Goal: Information Seeking & Learning: Learn about a topic

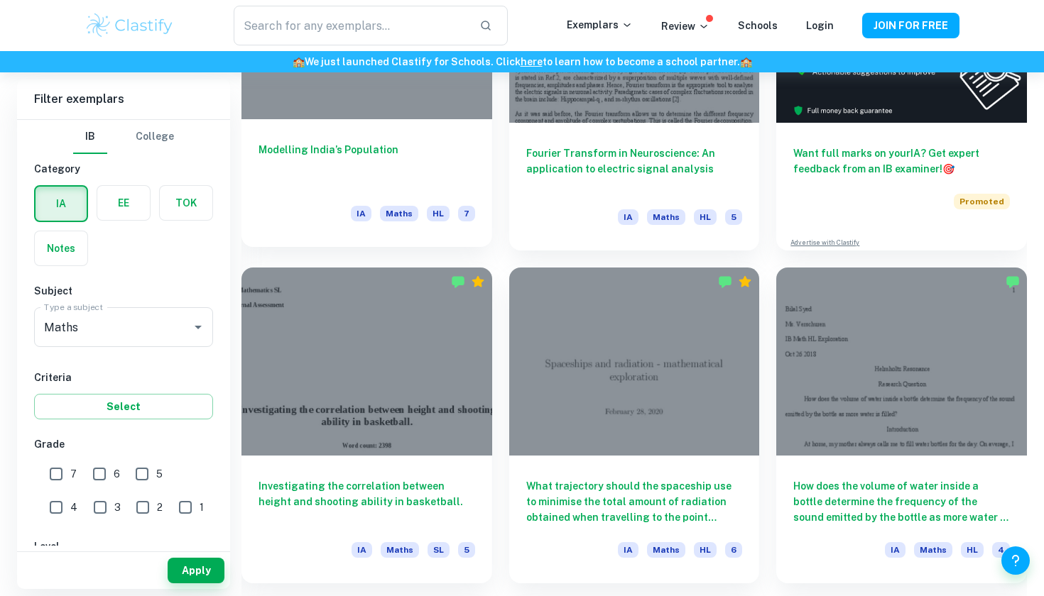
scroll to position [566, 0]
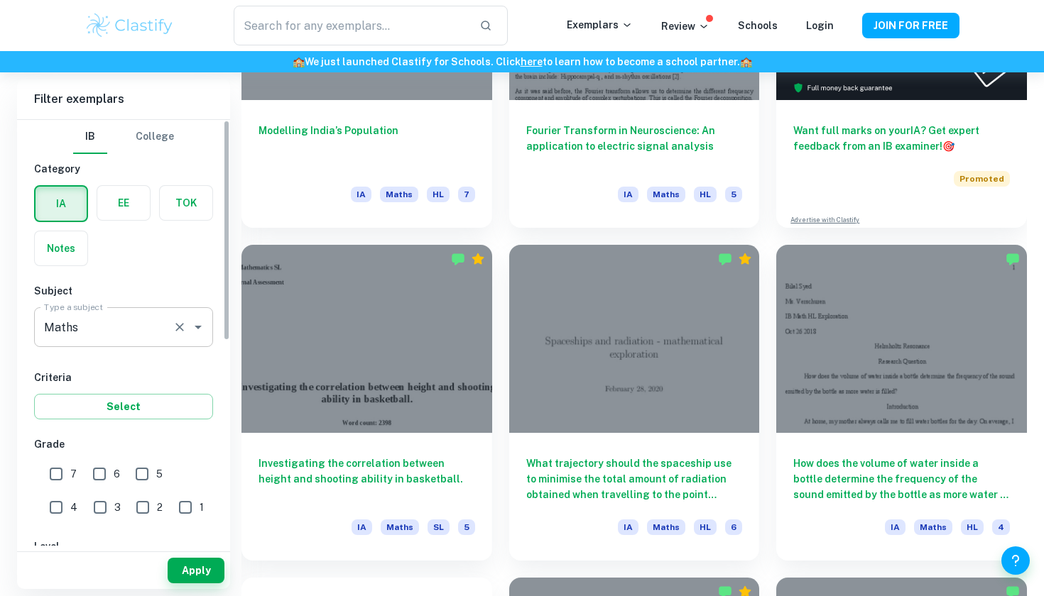
click at [194, 327] on icon "Open" at bounding box center [198, 327] width 17 height 17
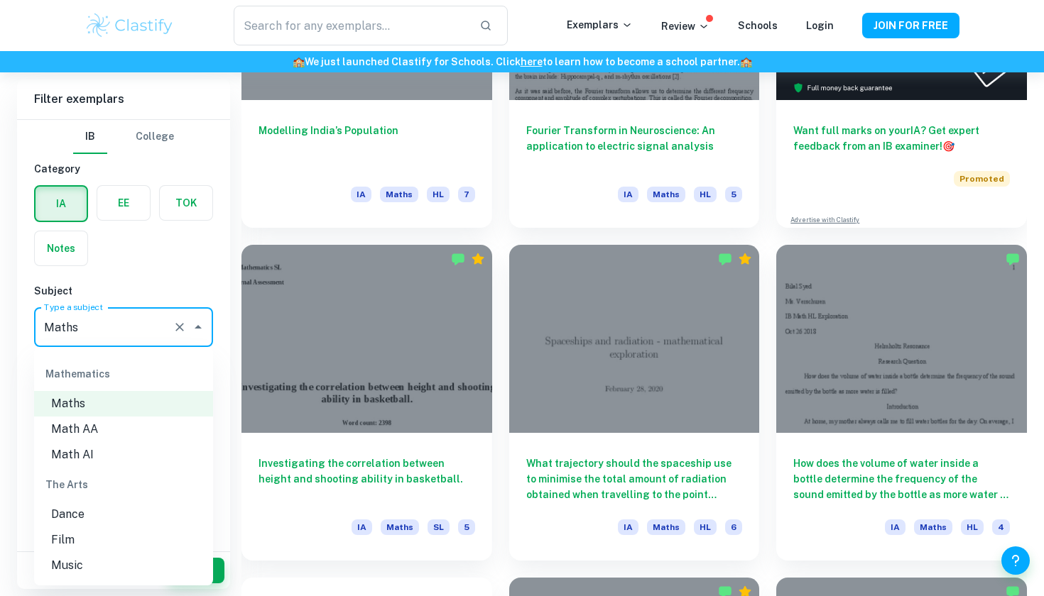
scroll to position [1909, 0]
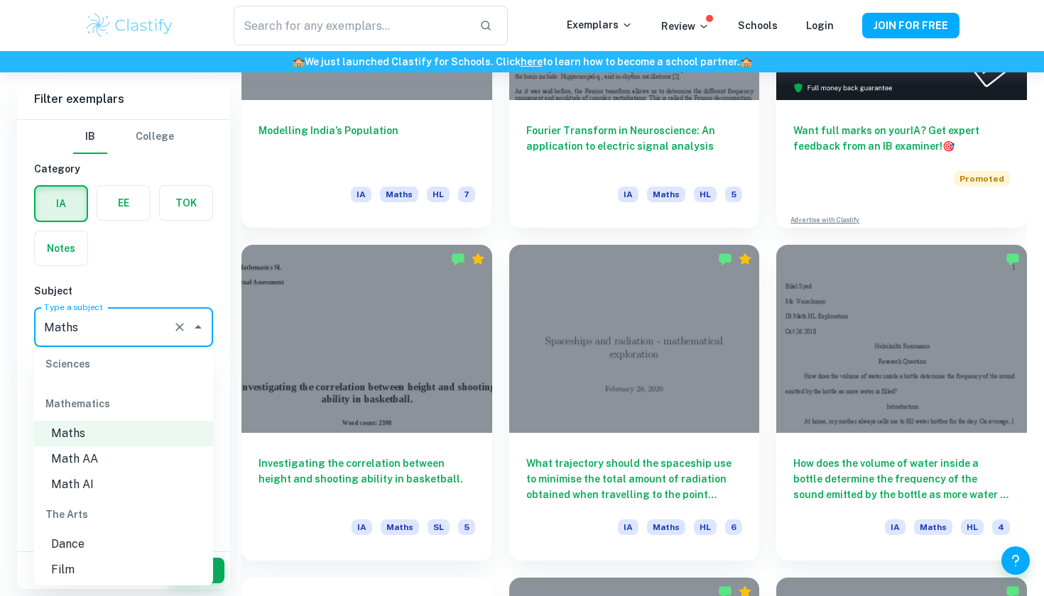
click at [159, 447] on li "Math AA" at bounding box center [123, 460] width 179 height 26
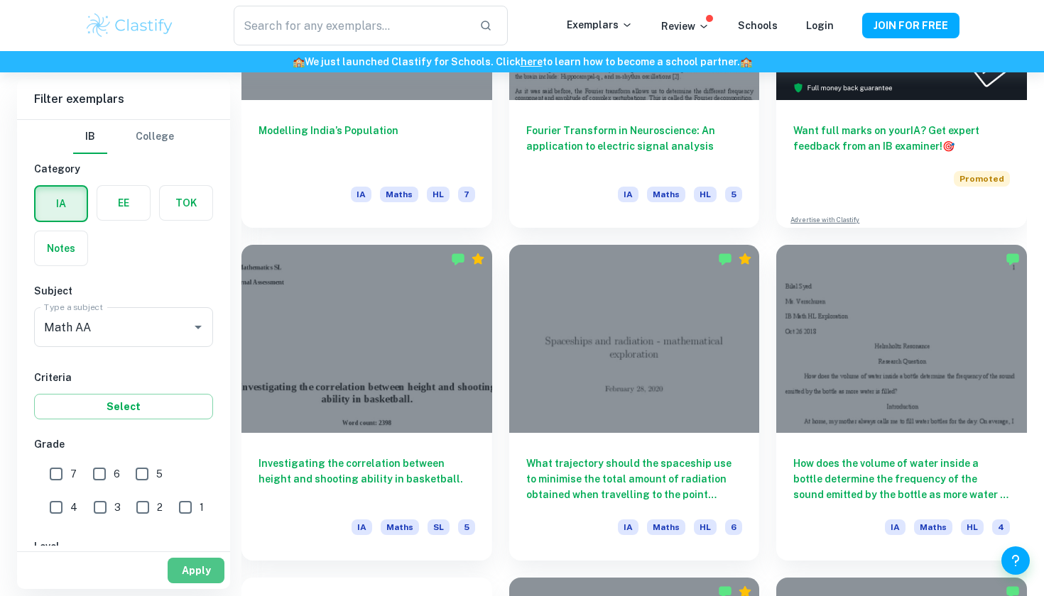
click at [191, 574] on button "Apply" at bounding box center [196, 571] width 57 height 26
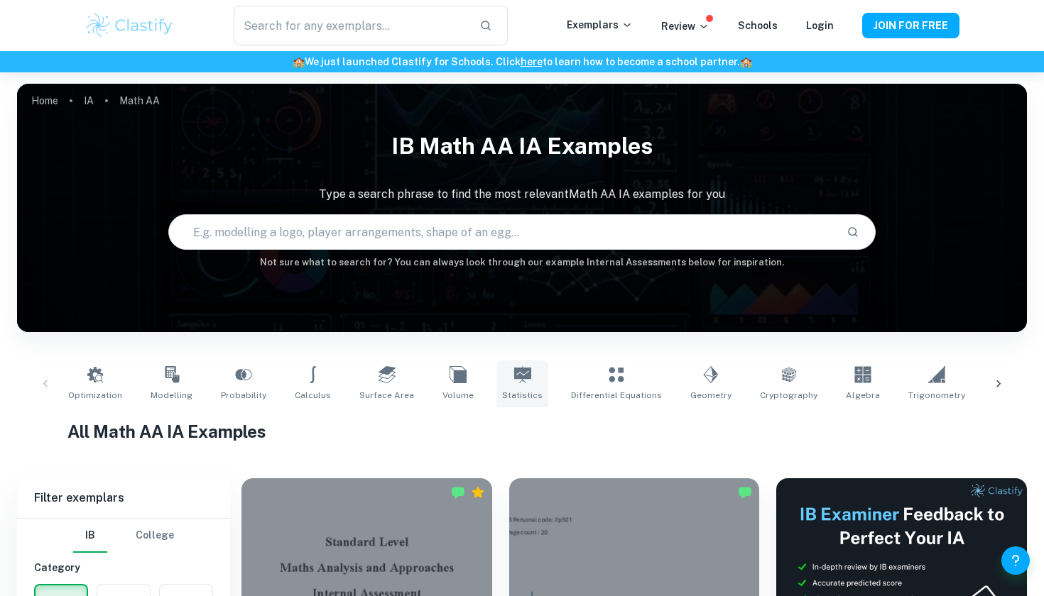
scroll to position [197, 0]
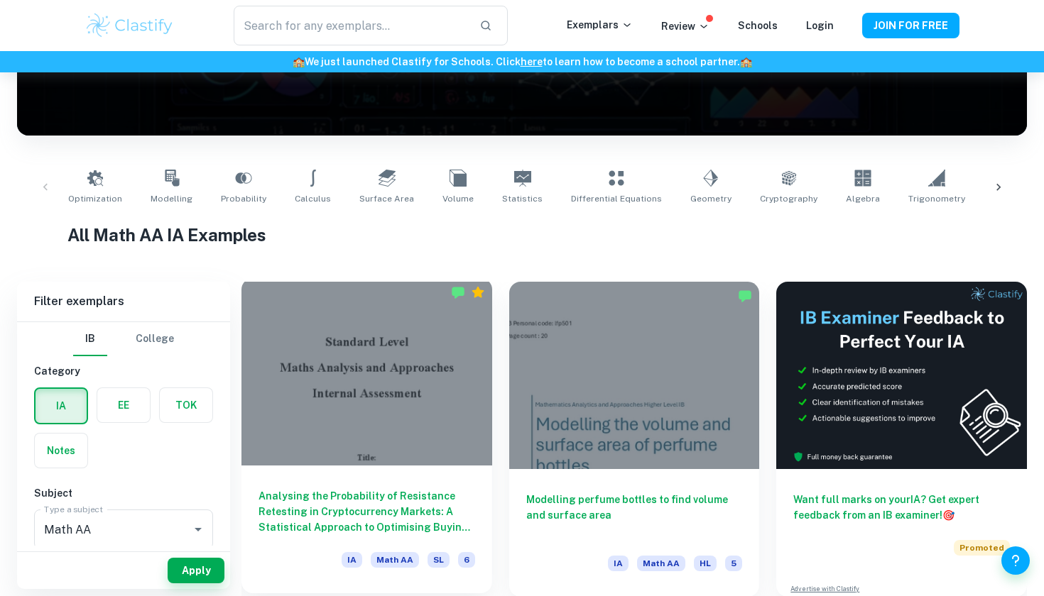
click at [385, 410] on div at bounding box center [366, 371] width 251 height 187
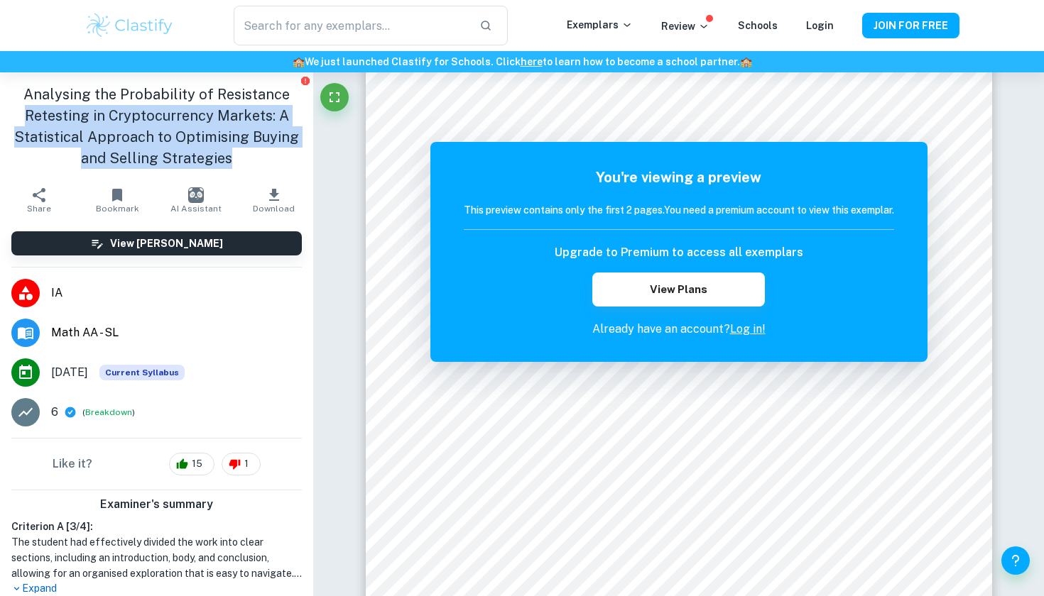
drag, startPoint x: 28, startPoint y: 114, endPoint x: 259, endPoint y: 154, distance: 234.9
click at [259, 154] on h1 "Analysing the Probability of Resistance Retesting in Cryptocurrency Markets: A …" at bounding box center [156, 126] width 290 height 85
copy h1 "Retesting in Cryptocurrency Markets: A Statistical Approach to Optimising Buyin…"
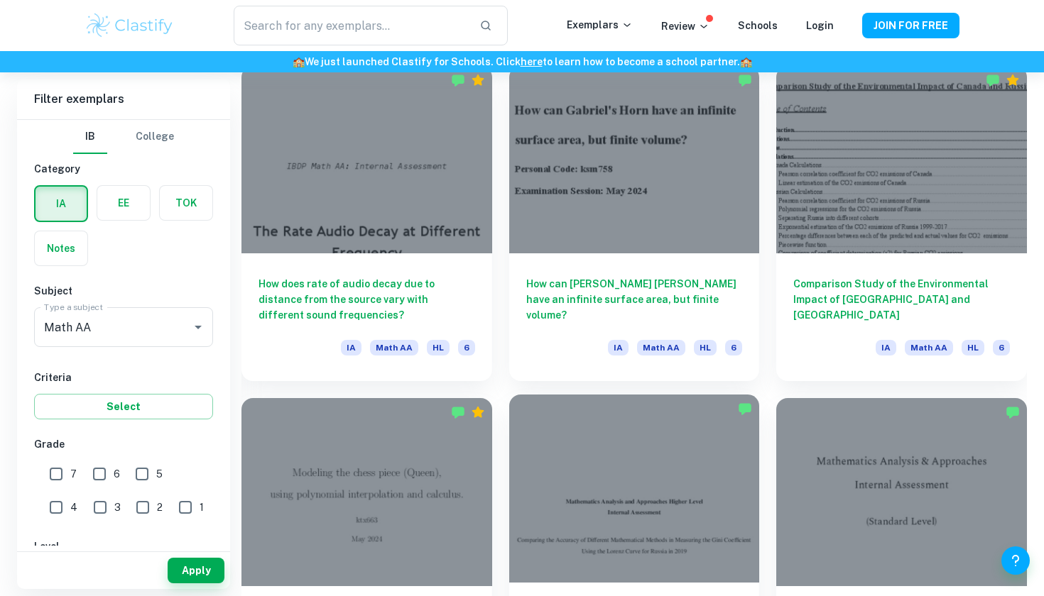
scroll to position [1740, 0]
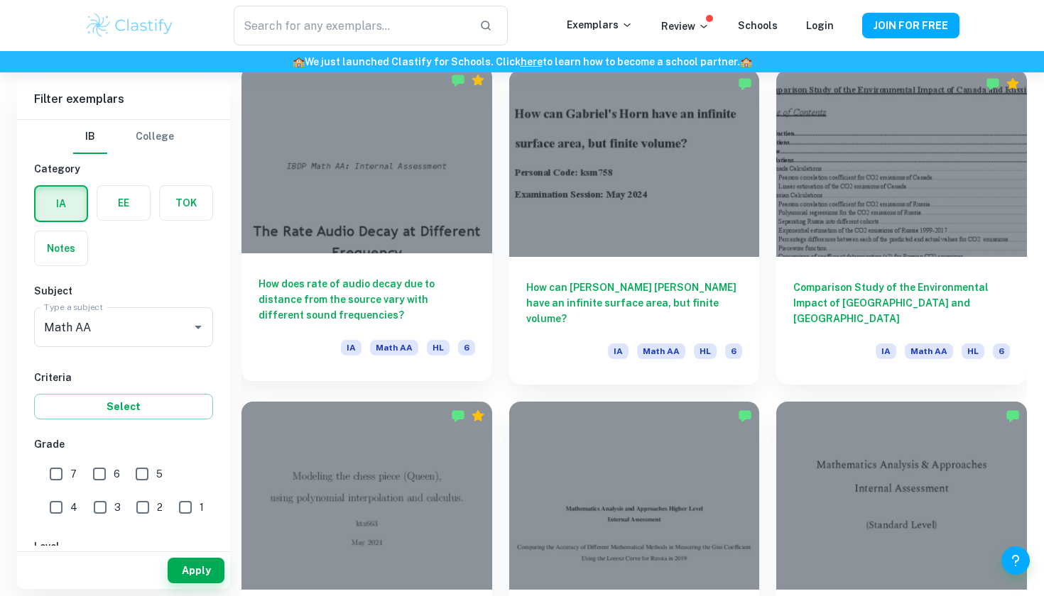
click at [377, 215] on div at bounding box center [366, 159] width 251 height 187
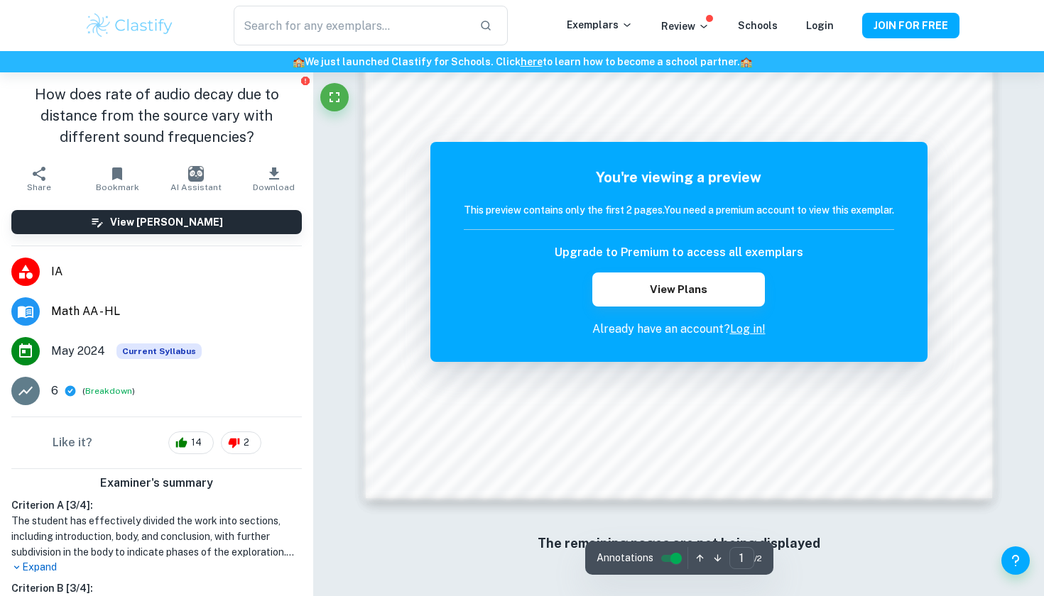
scroll to position [1366, 0]
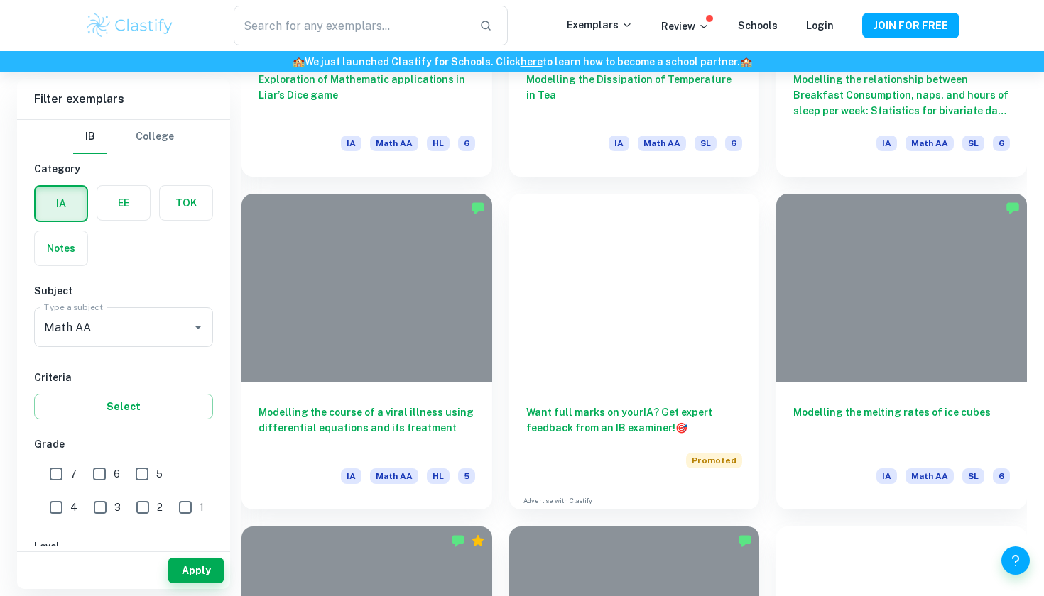
scroll to position [4227, 0]
